Goal: Find specific page/section: Find specific page/section

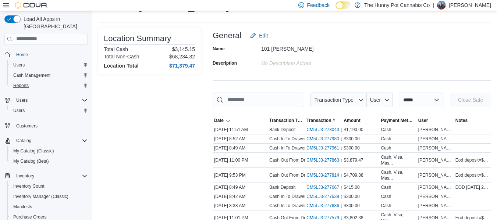
scroll to position [32, 0]
click at [27, 83] on span "Reports" at bounding box center [20, 86] width 15 height 6
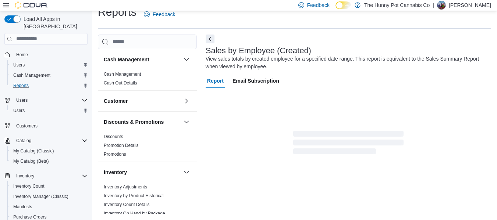
scroll to position [25, 0]
